Goal: Ask a question

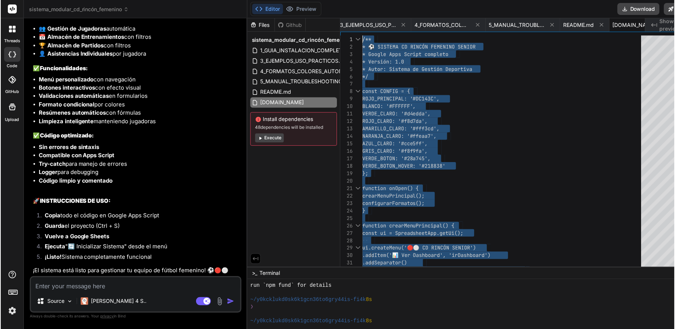
scroll to position [7129, 0]
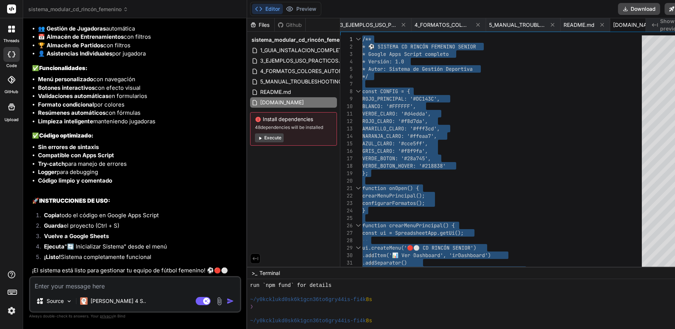
type textarea "x"
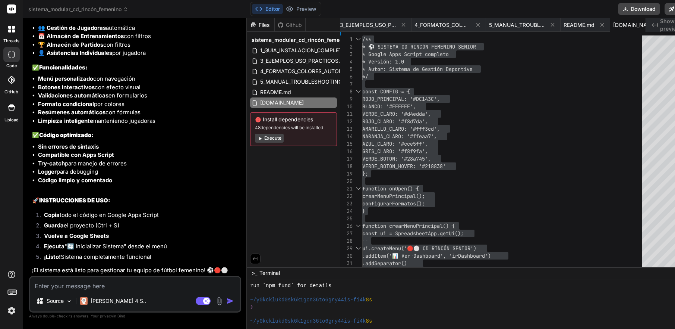
click at [8, 50] on div at bounding box center [11, 54] width 16 height 15
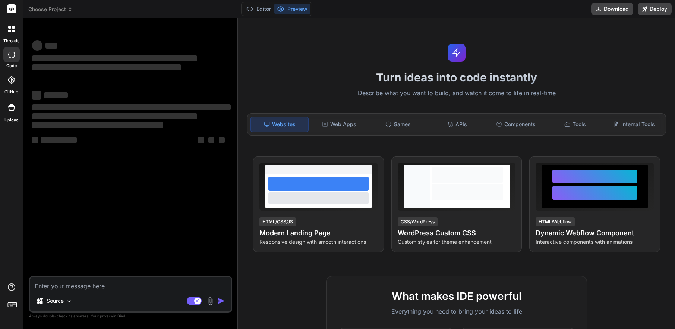
click at [12, 26] on icon at bounding box center [13, 27] width 3 height 3
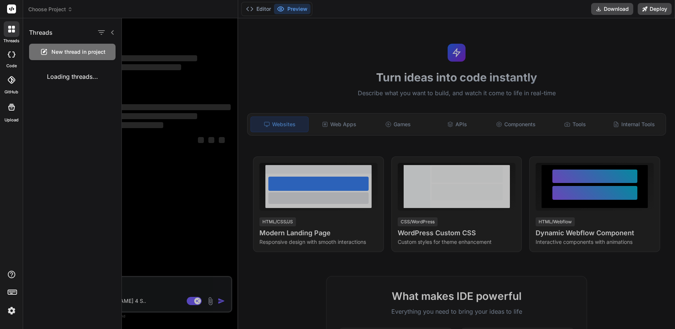
click at [12, 26] on icon at bounding box center [13, 27] width 3 height 3
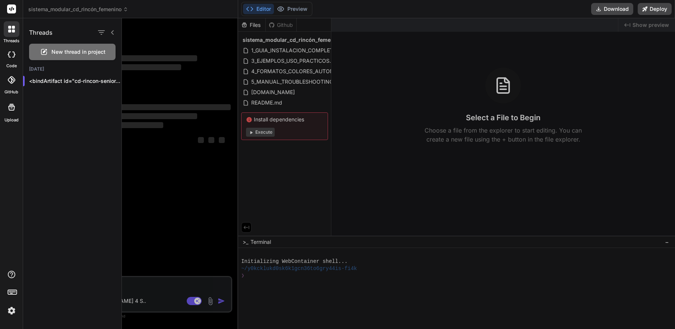
type textarea "x"
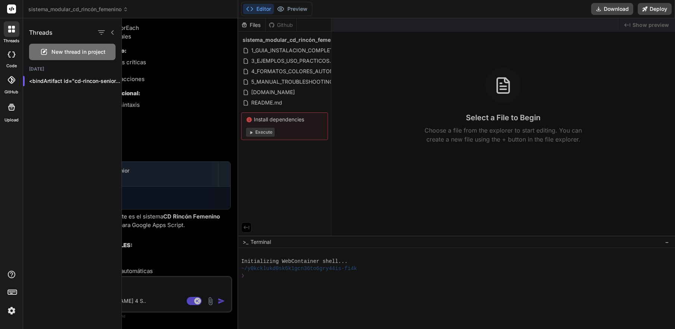
scroll to position [1559, 0]
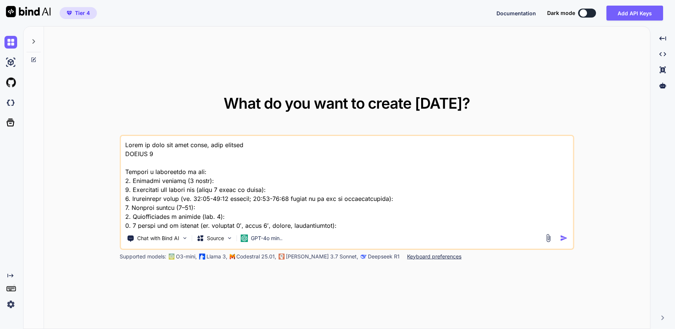
type textarea "x"
click at [142, 168] on textarea at bounding box center [347, 182] width 452 height 92
click at [125, 148] on textarea at bounding box center [347, 182] width 452 height 92
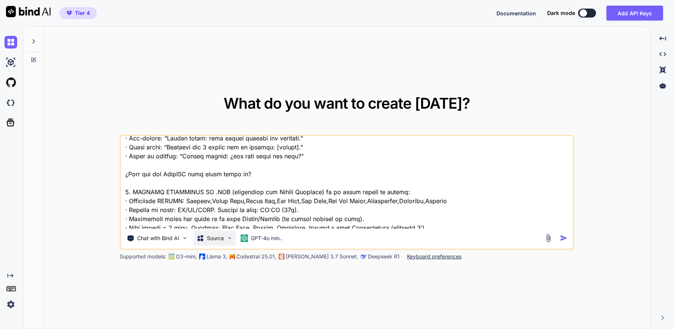
scroll to position [2015, 0]
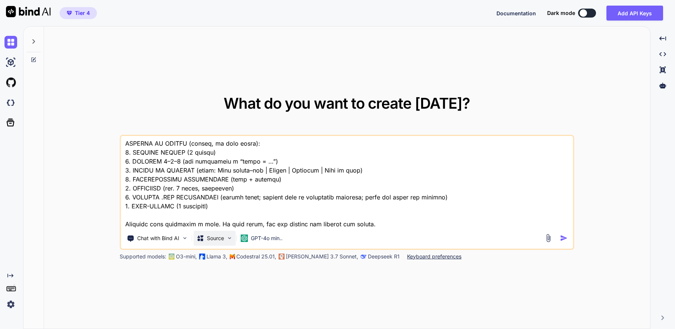
drag, startPoint x: 125, startPoint y: 147, endPoint x: 208, endPoint y: 240, distance: 125.2
click at [208, 240] on div "Chat with Bind AI Source GPT-4o min.." at bounding box center [347, 192] width 455 height 115
type textarea "x"
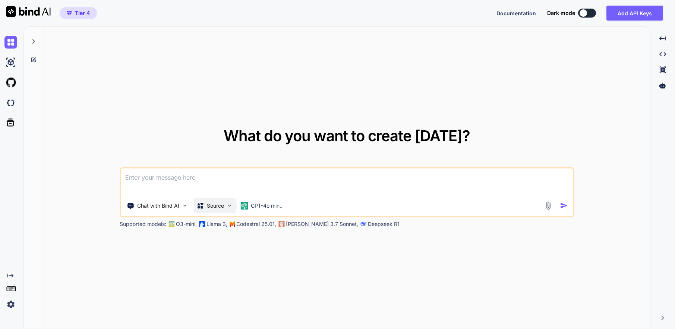
scroll to position [0, 0]
click at [548, 204] on img at bounding box center [548, 205] width 9 height 9
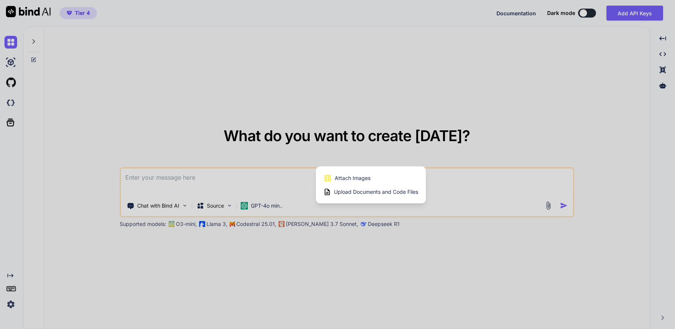
click at [340, 191] on span "Upload Documents and Code Files" at bounding box center [376, 191] width 84 height 7
type textarea "x"
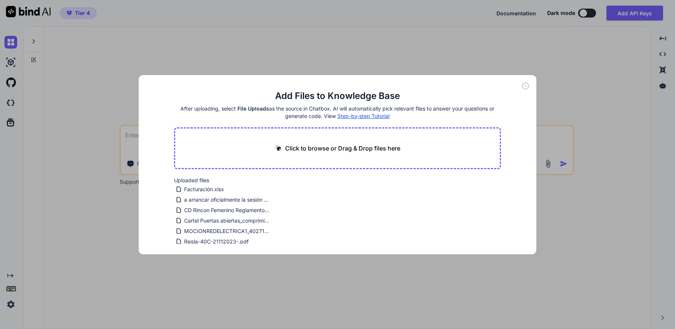
click at [323, 157] on div "Click to browse or Drag & Drop files here" at bounding box center [337, 148] width 327 height 42
click at [326, 150] on p "Click to browse or Drag & Drop files here" at bounding box center [342, 148] width 115 height 9
type input "C:\fakepath\Agente_Avatar_Marca_Personal.json"
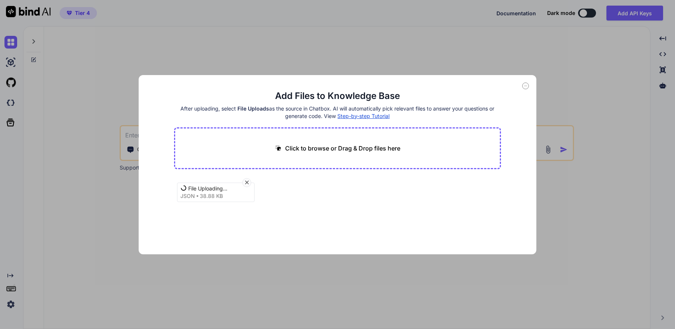
click at [283, 145] on div "Click to browse or Drag & Drop files here" at bounding box center [337, 148] width 126 height 9
type textarea "x"
click at [497, 233] on button "Finish" at bounding box center [488, 231] width 26 height 15
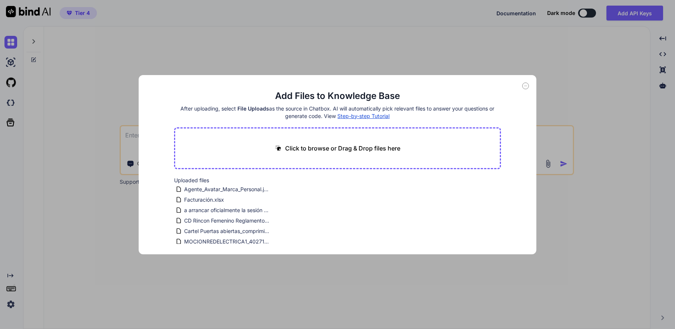
click at [525, 89] on div "Add Files to Knowledge Base After uploading, select File Uploads as the source …" at bounding box center [338, 164] width 398 height 179
click at [525, 87] on icon at bounding box center [525, 85] width 7 height 7
type textarea "x"
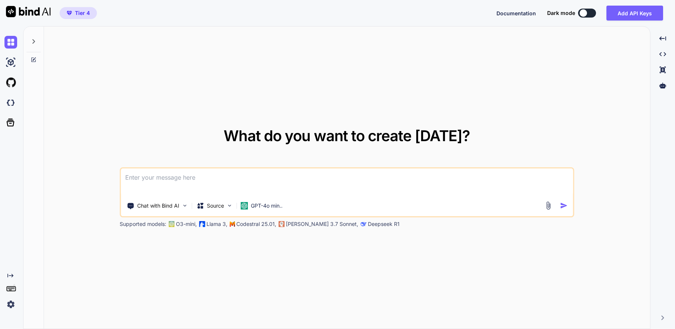
click at [258, 181] on textarea at bounding box center [347, 182] width 452 height 28
type textarea "a"
type textarea "x"
type textarea "an"
type textarea "x"
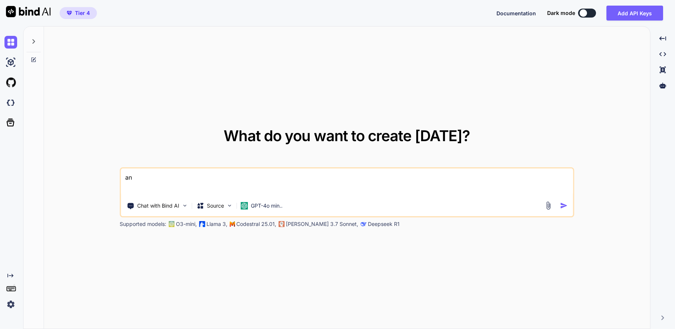
type textarea "ana"
type textarea "x"
type textarea "anal"
type textarea "x"
type textarea "anali"
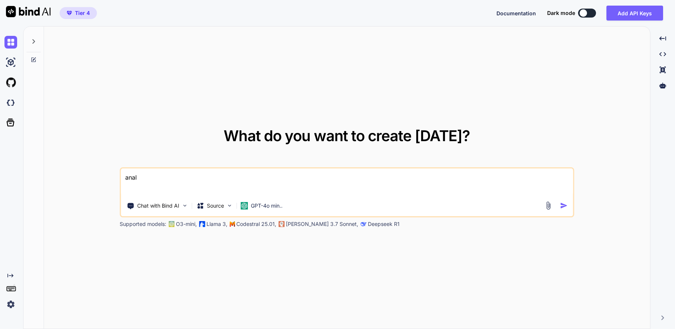
type textarea "x"
type textarea "analiz"
type textarea "x"
type textarea "analiza"
type textarea "x"
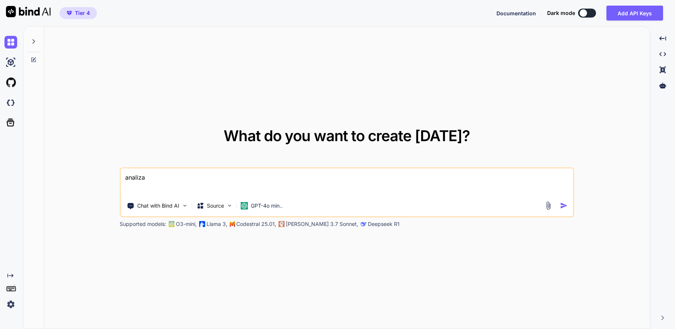
type textarea "analizam"
type textarea "x"
type textarea "analizame"
type textarea "x"
type textarea "analizame"
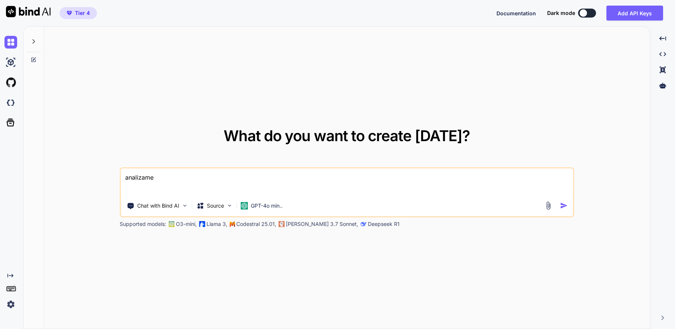
type textarea "x"
type textarea "analizame e"
type textarea "x"
type textarea "analizame el"
type textarea "x"
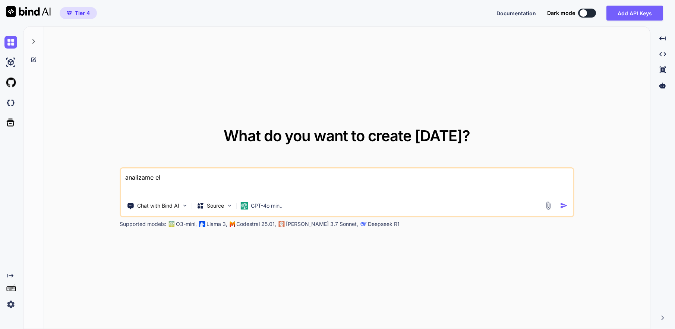
type textarea "analizame el"
type textarea "x"
type textarea "analizame el a"
type textarea "x"
type textarea "analizame el ar"
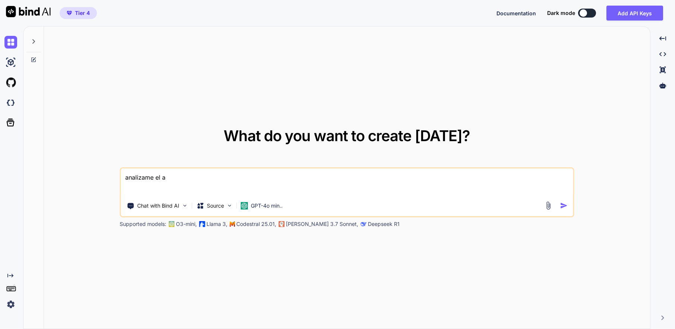
type textarea "x"
type textarea "analizame el arc"
type textarea "x"
type textarea "analizame el arch"
type textarea "x"
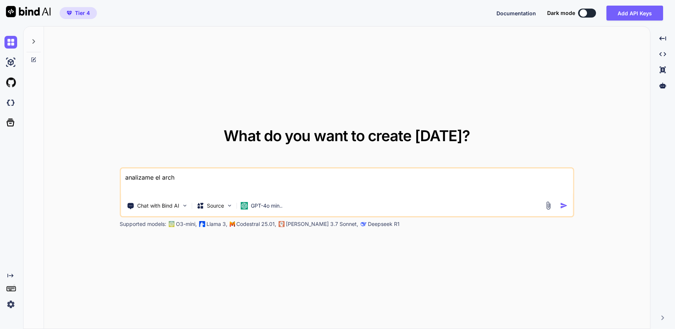
type textarea "analizame el archi"
type textarea "x"
type textarea "analizame el archiv"
type textarea "x"
type textarea "analizame el archivo"
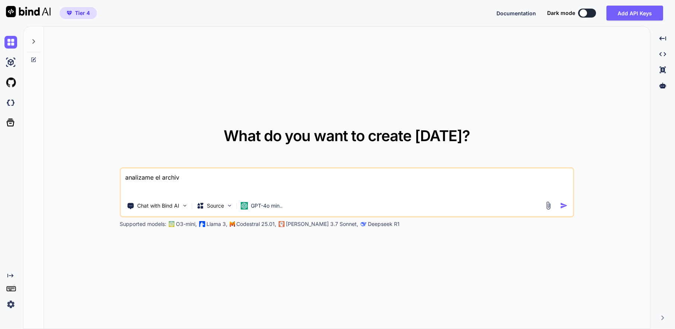
type textarea "x"
type textarea "analizame el archivo"
type textarea "x"
type textarea "analizame el archivo y"
type textarea "x"
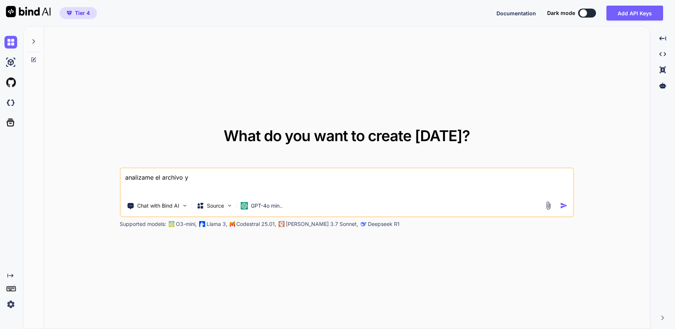
type textarea "analizame el archivo y"
type textarea "x"
type textarea "analizame el archivo y e"
type textarea "x"
type textarea "analizame el archivo y ex"
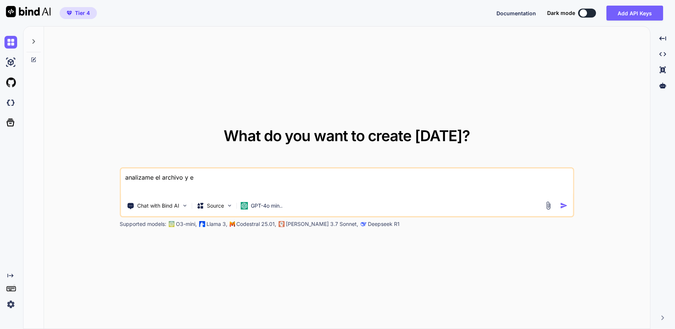
type textarea "x"
type textarea "analizame el archivo y exp"
type textarea "x"
type textarea "analizame el archivo y expl"
type textarea "x"
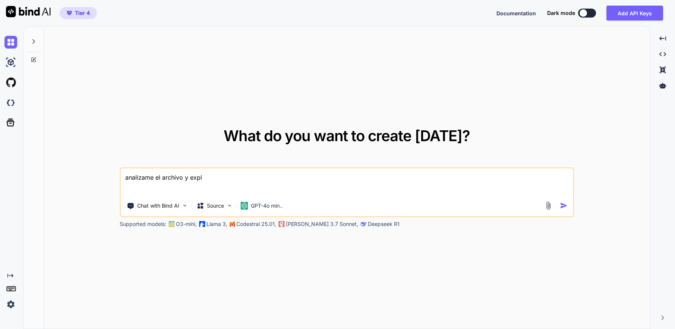
type textarea "analizame el archivo y expli"
type textarea "x"
type textarea "analizame el archivo y explic"
type textarea "x"
type textarea "analizame el archivo y explica"
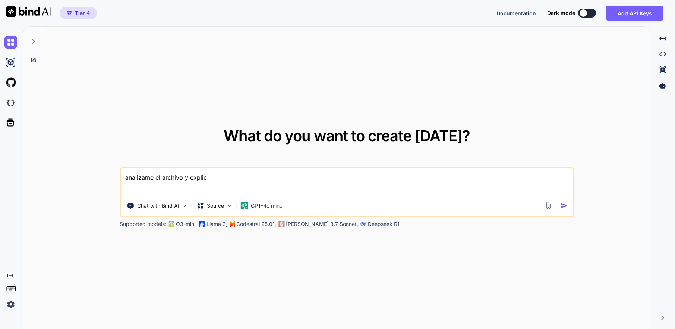
type textarea "x"
type textarea "analizame el archivo y explicam"
type textarea "x"
type textarea "analizame el archivo y explicame"
type textarea "x"
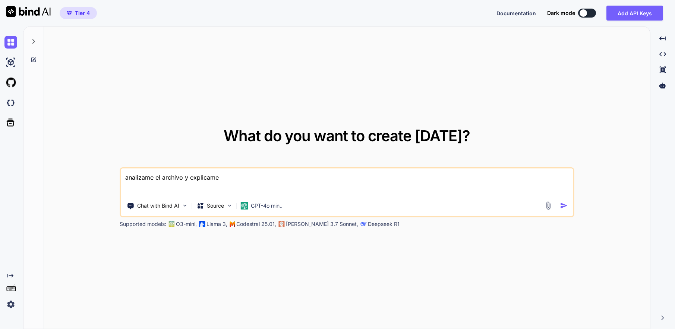
type textarea "analizame el archivo y explicame"
type textarea "x"
type textarea "analizame el archivo y explicame p"
type textarea "x"
type textarea "analizame el archivo y explicame pa"
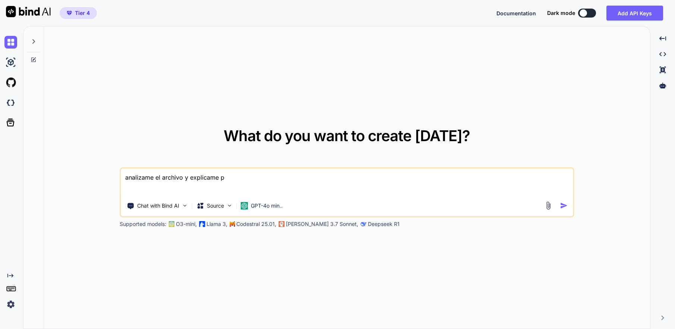
type textarea "x"
type textarea "analizame el archivo y explicame par"
type textarea "x"
type textarea "analizame el archivo y explicame para"
type textarea "x"
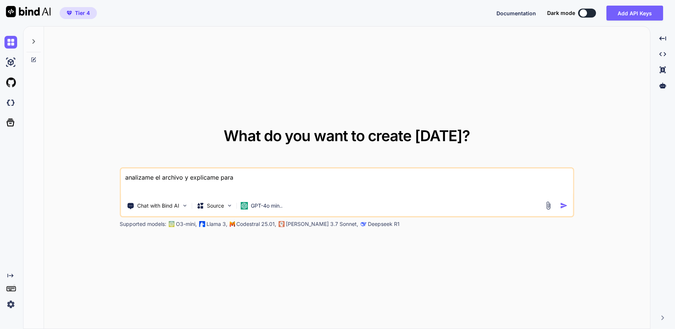
type textarea "analizame el archivo y explicame para"
type textarea "x"
type textarea "analizame el archivo y explicame para q"
type textarea "x"
type textarea "analizame el archivo y explicame para qu"
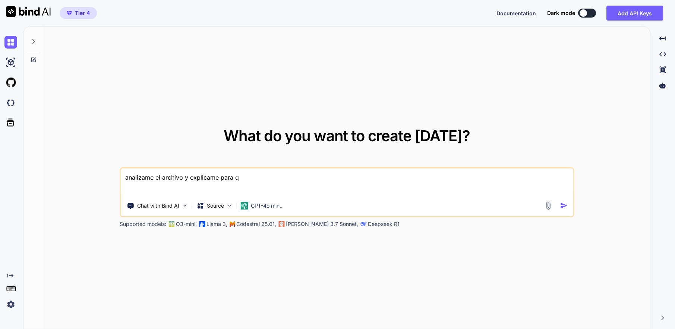
type textarea "x"
type textarea "analizame el archivo y explicame para que"
type textarea "x"
type textarea "analizame el archivo y explicame para que"
type textarea "x"
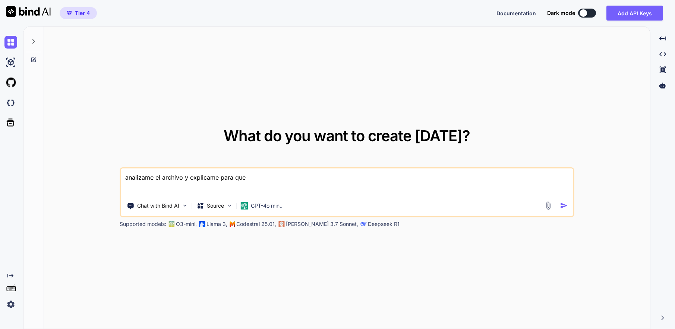
type textarea "analizame el archivo y explicame para que s"
type textarea "x"
type textarea "analizame el archivo y explicame para que si"
type textarea "x"
type textarea "analizame el archivo y explicame para que sir"
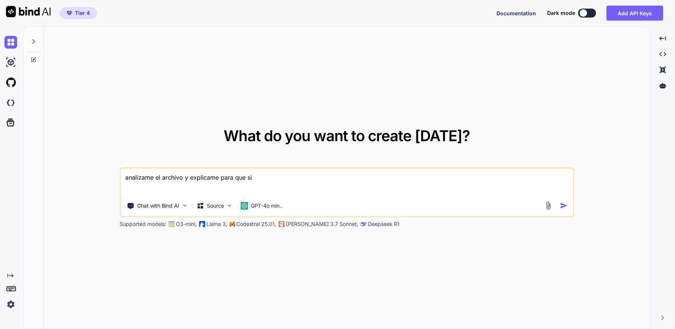
type textarea "x"
type textarea "analizame el archivo y explicame para que sirv"
type textarea "x"
type textarea "analizame el archivo y explicame para que sirve"
type textarea "x"
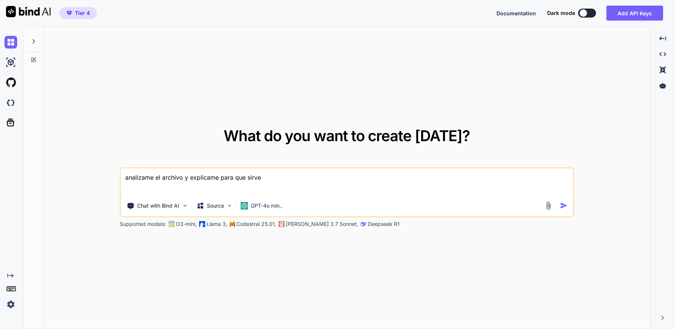
type textarea "analizame el archivo y explicame para que sirve"
type textarea "x"
type textarea "analizame el archivo y explicame para que sirve y"
type textarea "x"
type textarea "analizame el archivo y explicame para que sirve y"
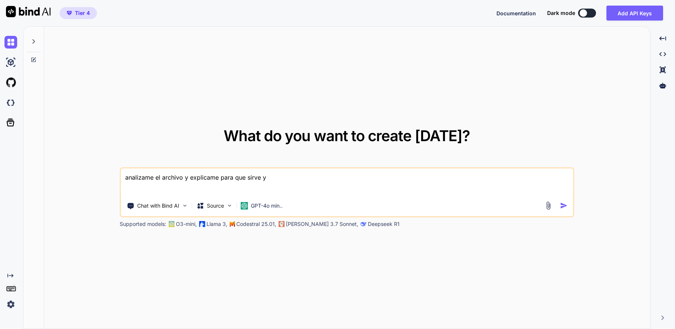
type textarea "x"
type textarea "analizame el archivo y explicame para que sirve y q"
type textarea "x"
type textarea "analizame el archivo y explicame para que sirve y qu"
type textarea "x"
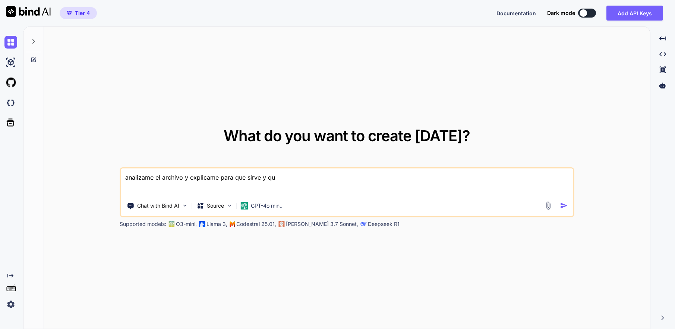
type textarea "analizame el archivo y explicame para que sirve y que"
type textarea "x"
type textarea "analizame el archivo y explicame para que sirve y que"
type textarea "x"
type textarea "analizame el archivo y explicame para que sirve y que p"
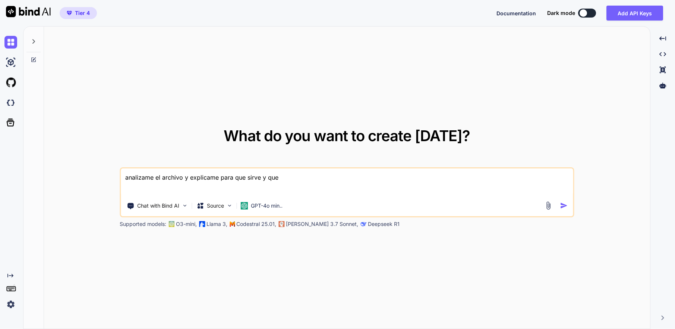
type textarea "x"
type textarea "analizame el archivo y explicame para que sirve y que pu"
type textarea "x"
type textarea "analizame el archivo y explicame para que sirve y que pue"
type textarea "x"
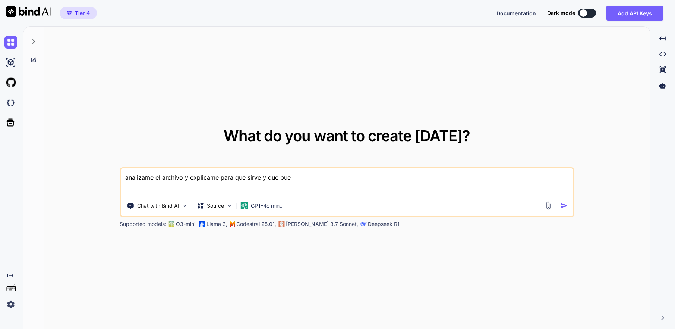
type textarea "analizame el archivo y explicame para que sirve y que pued"
type textarea "x"
type textarea "analizame el archivo y explicame para que sirve y que puedo"
type textarea "x"
type textarea "analizame el archivo y explicame para que sirve y que puedo"
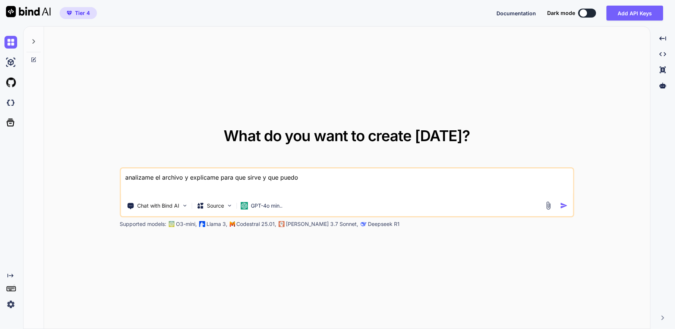
type textarea "x"
type textarea "analizame el archivo y explicame para que sirve y que puedo h"
type textarea "x"
type textarea "analizame el archivo y explicame para que sirve y que puedo ha"
type textarea "x"
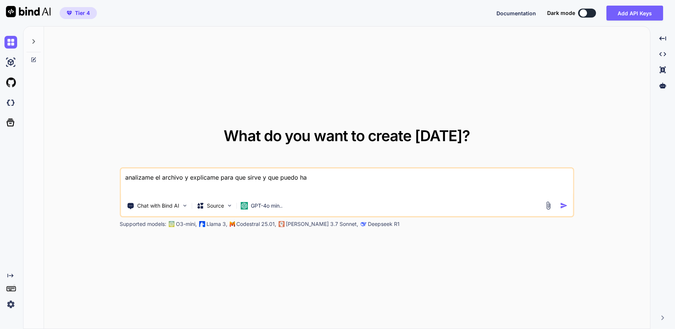
type textarea "analizame el archivo y explicame para que sirve y que puedo hac"
type textarea "x"
type textarea "analizame el archivo y explicame para que sirve y que puedo hace"
type textarea "x"
type textarea "analizame el archivo y explicame para que sirve y que puedo hacer"
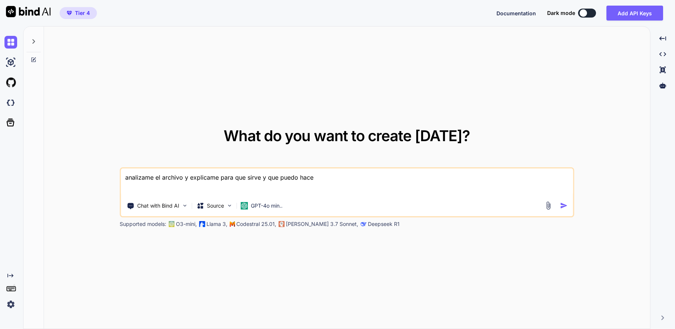
type textarea "x"
type textarea "analizame el archivo y explicame para que sirve y que puedo hacer"
type textarea "x"
type textarea "analizame el archivo y explicame para que sirve y que puedo hacer c"
type textarea "x"
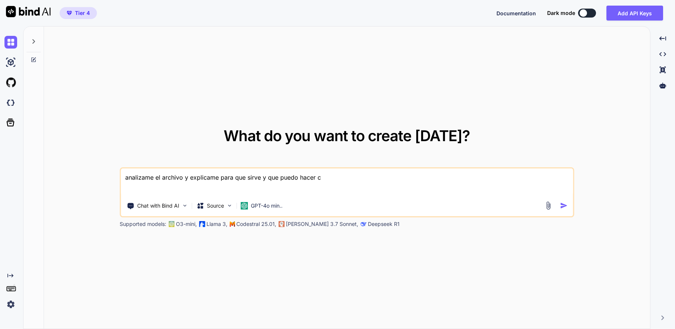
type textarea "analizame el archivo y explicame para que sirve y que puedo hacer co"
type textarea "x"
type textarea "analizame el archivo y explicame para que sirve y que puedo hacer con"
type textarea "x"
type textarea "analizame el archivo y explicame para que sirve y que puedo hacer con"
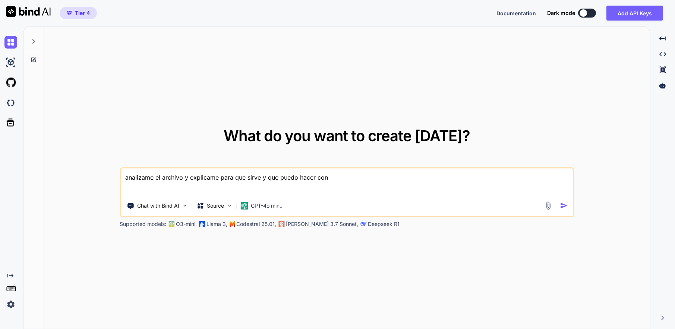
type textarea "x"
type textarea "analizame el archivo y explicame para que sirve y que puedo hacer con e"
type textarea "x"
type textarea "analizame el archivo y explicame para que sirve y que puedo hacer con el"
type textarea "x"
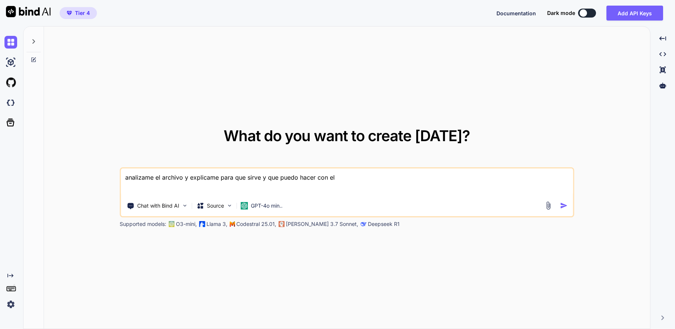
type textarea "analizame el archivo y explicame para que sirve y que puedo hacer con el"
type textarea "x"
type textarea "analizame el archivo y explicame para que sirve y que puedo hacer con el"
type textarea "x"
type textarea "analizame el archivo y explicame para que sirve y que puedo hacer con el"
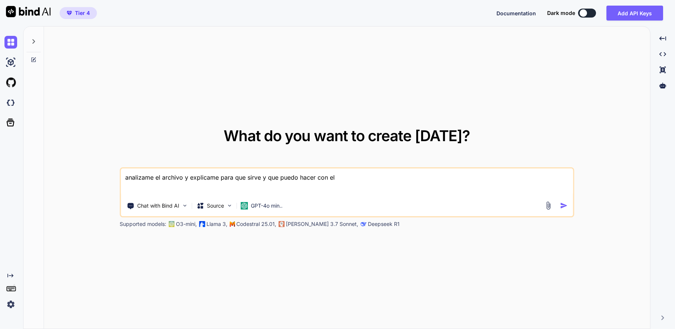
type textarea "x"
type textarea "analizame el archivo y explicame para que sirve y que puedo hacer con el U"
type textarea "x"
type textarea "analizame el archivo y explicame para que sirve y que puedo hacer con el"
type textarea "x"
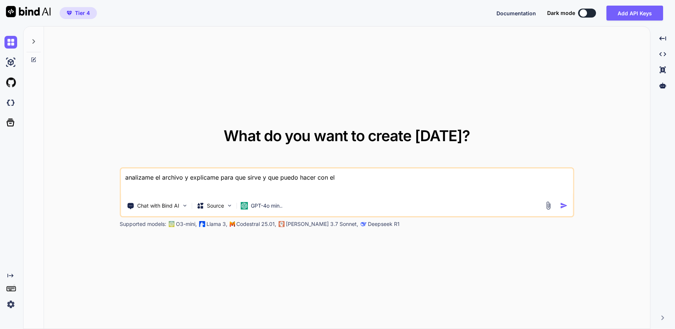
type textarea "analizame el archivo y explicame para que sirve y que puedo hacer con el ("
type textarea "x"
type textarea "analizame el archivo y explicame para que sirve y que puedo hacer con el (a"
type textarea "x"
type textarea "analizame el archivo y explicame para que sirve y que puedo hacer con el (ap"
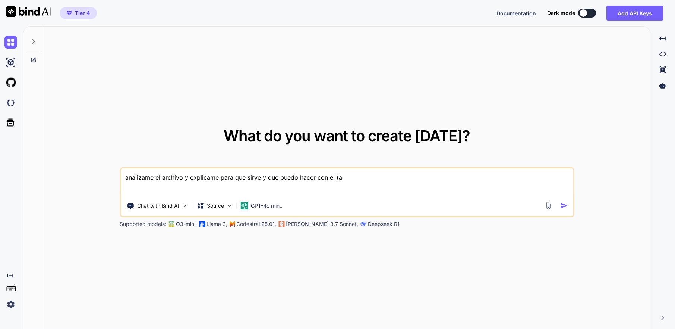
type textarea "x"
type textarea "analizame el archivo y explicame para que sirve y que puedo hacer con el (apl"
type textarea "x"
type textarea "analizame el archivo y explicame para que sirve y que puedo hacer con el (apli"
type textarea "x"
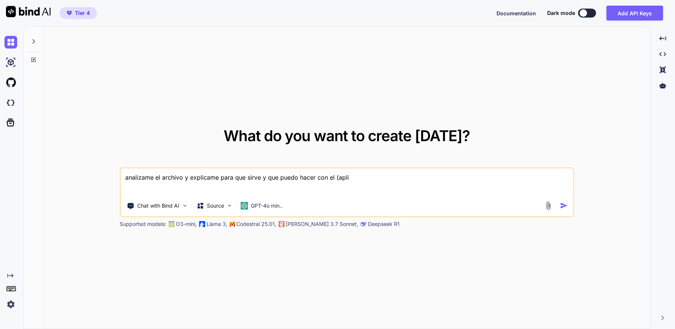
type textarea "analizame el archivo y explicame para que sirve y que puedo hacer con el (aplic"
type textarea "x"
type textarea "analizame el archivo y explicame para que sirve y que puedo hacer con el (aplica"
type textarea "x"
type textarea "analizame el archivo y explicame para que sirve y que puedo hacer con el (aplic…"
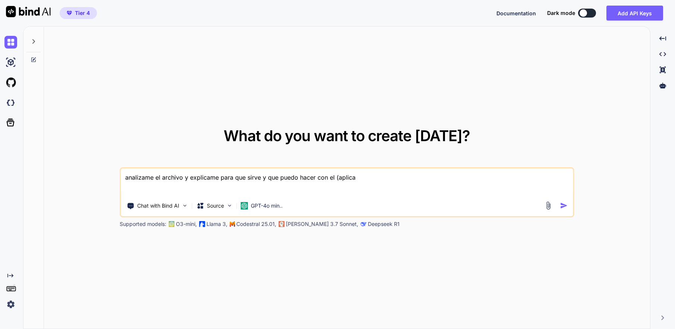
type textarea "x"
type textarea "analizame el archivo y explicame para que sirve y que puedo hacer con el (aplic…"
type textarea "x"
type textarea "analizame el archivo y explicame para que sirve y que puedo hacer con el (aplic…"
type textarea "x"
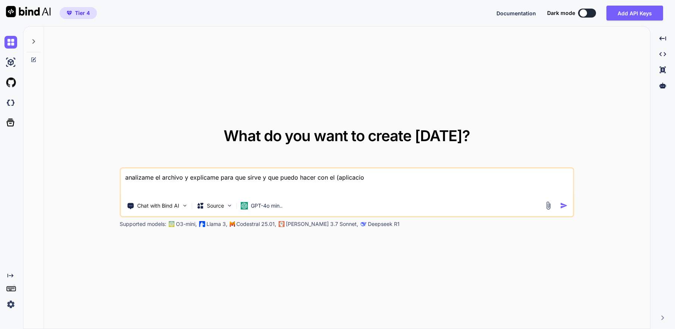
type textarea "analizame el archivo y explicame para que sirve y que puedo hacer con el (aplic…"
type textarea "x"
type textarea "analizame el archivo y explicame para que sirve y que puedo hacer con el (aplic…"
type textarea "x"
type textarea "analizame el archivo y explicame para que sirve y que puedo hacer con el (aplic…"
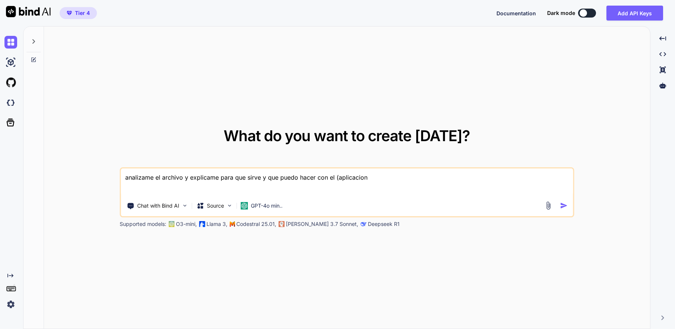
type textarea "x"
type textarea "analizame el archivo y explicame para que sirve y que puedo hacer con el (aplic…"
type textarea "x"
type textarea "analizame el archivo y explicame para que sirve y que puedo hacer con el (aplic…"
type textarea "x"
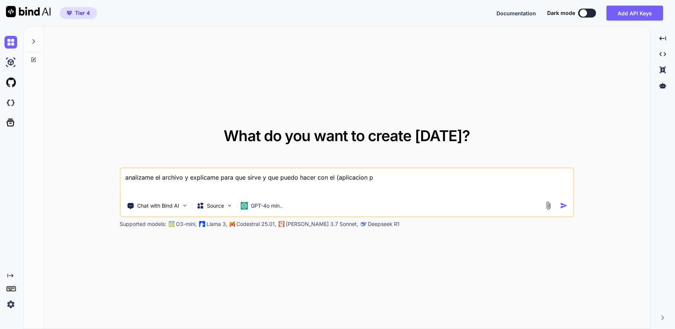
type textarea "analizame el archivo y explicame para que sirve y que puedo hacer con el (aplic…"
type textarea "x"
type textarea "analizame el archivo y explicame para que sirve y que puedo hacer con el (aplic…"
type textarea "x"
type textarea "analizame el archivo y explicame para que sirve y que puedo hacer con el (aplic…"
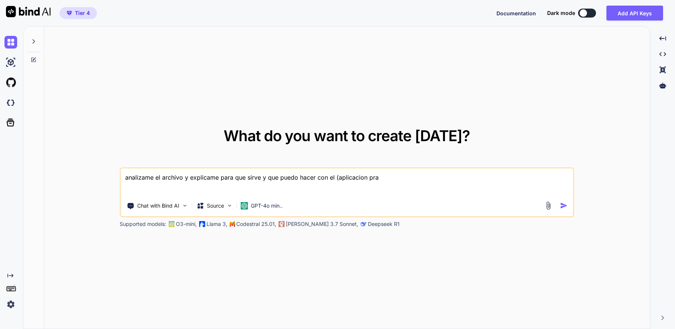
type textarea "x"
type textarea "analizame el archivo y explicame para que sirve y que puedo hacer con el (aplic…"
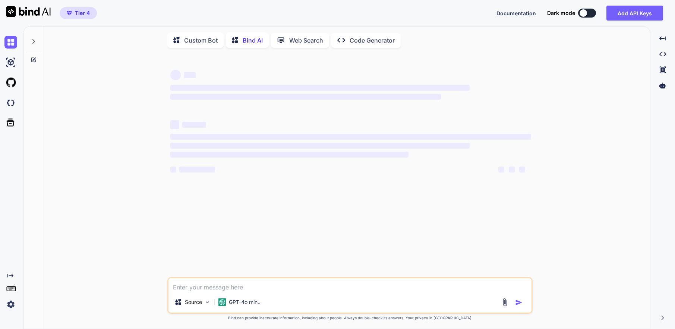
scroll to position [3, 0]
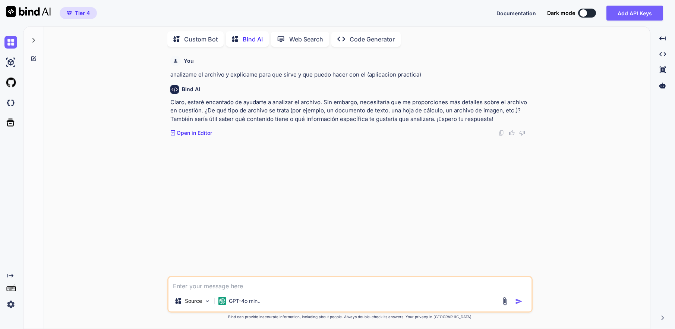
click at [508, 298] on img at bounding box center [505, 300] width 9 height 9
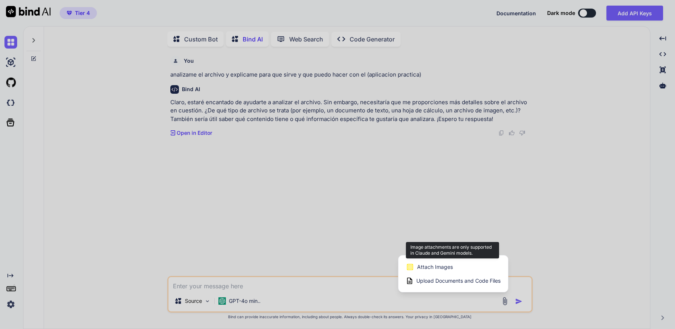
click at [442, 263] on span "Attach Images" at bounding box center [435, 266] width 36 height 7
click at [430, 267] on span "Attach Images" at bounding box center [435, 266] width 36 height 7
click at [432, 278] on span "Upload Documents and Code Files" at bounding box center [459, 280] width 84 height 7
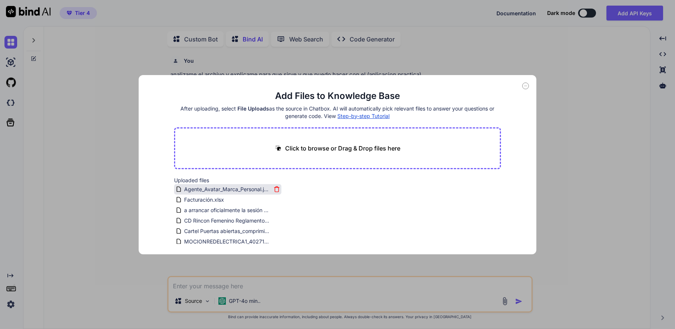
click at [229, 191] on span "Agente_Avatar_Marca_Personal.json" at bounding box center [227, 189] width 88 height 9
click at [199, 188] on span "Agente_Avatar_Marca_Personal.json" at bounding box center [227, 189] width 88 height 9
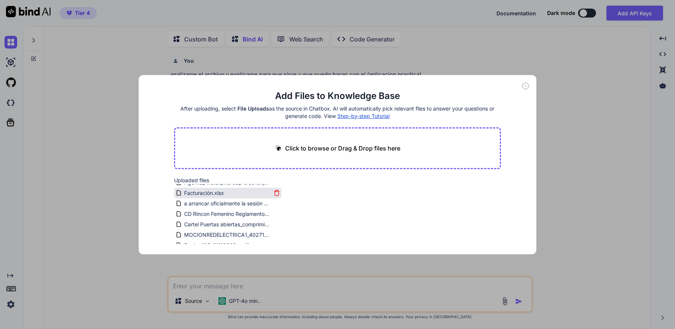
scroll to position [0, 0]
click at [527, 86] on icon at bounding box center [526, 86] width 3 height 0
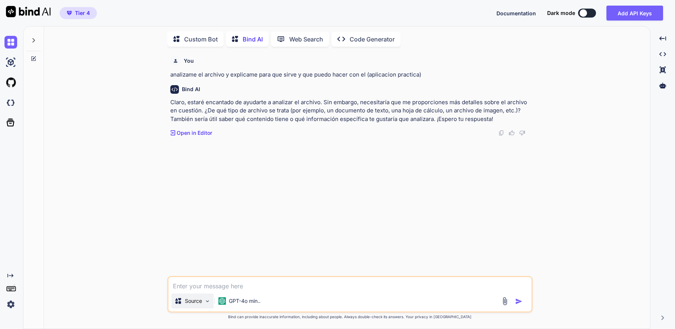
click at [201, 298] on p "Source" at bounding box center [193, 300] width 17 height 7
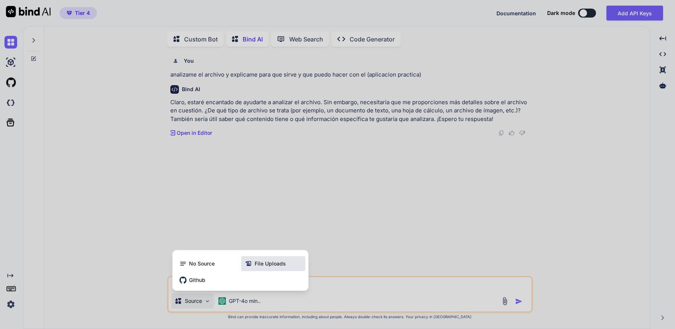
click at [252, 264] on icon at bounding box center [248, 263] width 7 height 7
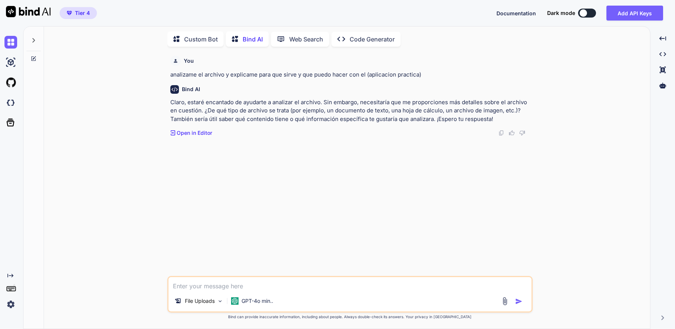
click at [521, 302] on img "button" at bounding box center [518, 300] width 7 height 7
click at [327, 286] on textarea at bounding box center [350, 283] width 363 height 13
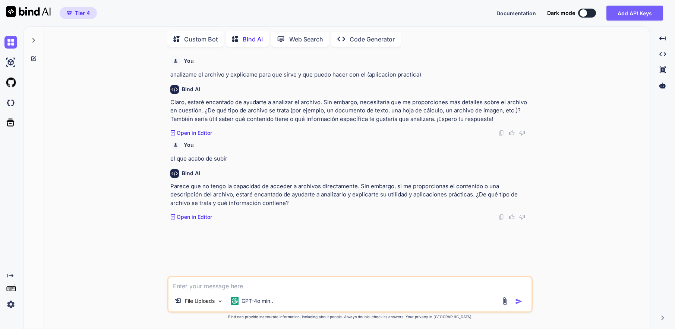
click at [505, 302] on img at bounding box center [505, 300] width 9 height 9
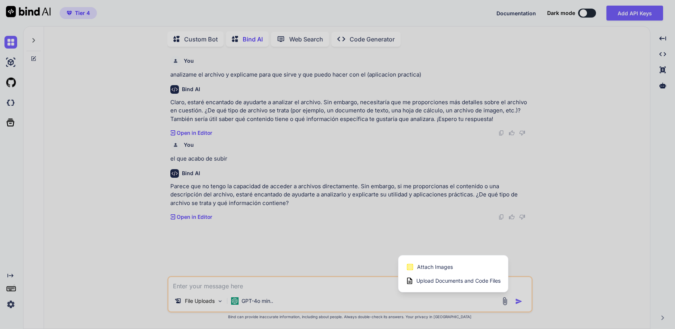
click at [467, 285] on div "Upload Documents and Code Files" at bounding box center [453, 280] width 95 height 13
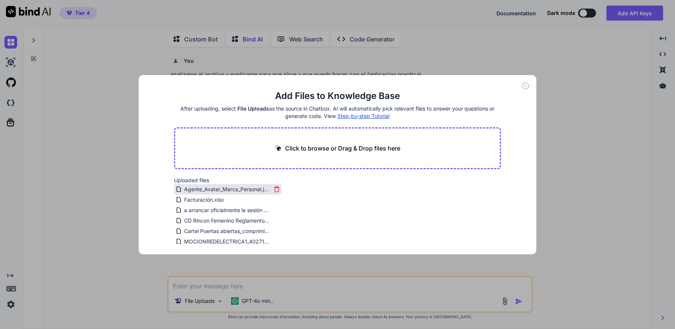
click at [243, 190] on span "Agente_Avatar_Marca_Personal.json" at bounding box center [227, 189] width 88 height 9
click at [333, 178] on h2 "Uploaded files" at bounding box center [337, 179] width 327 height 7
click at [525, 86] on icon at bounding box center [526, 86] width 3 height 0
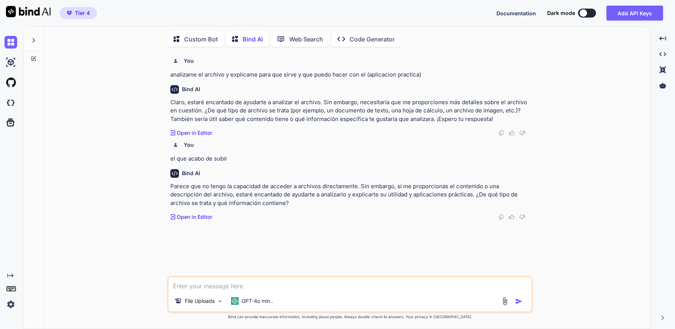
click at [218, 289] on textarea at bounding box center [350, 283] width 363 height 13
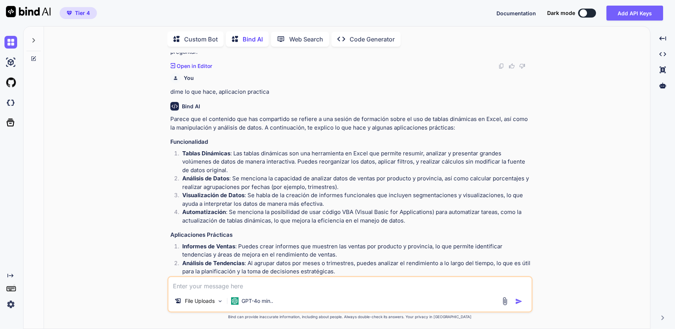
scroll to position [613, 0]
